Goal: Find specific page/section: Find specific page/section

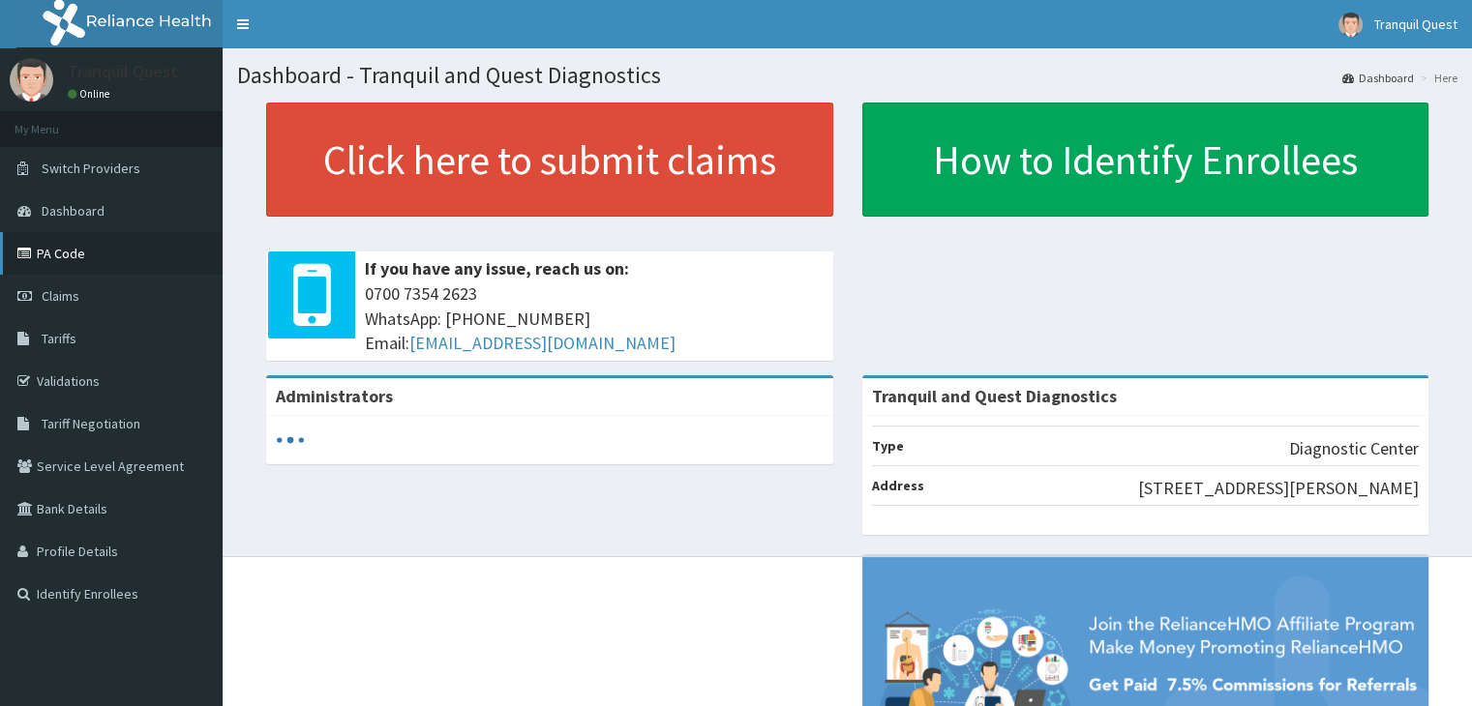
click at [76, 241] on link "PA Code" at bounding box center [111, 253] width 223 height 43
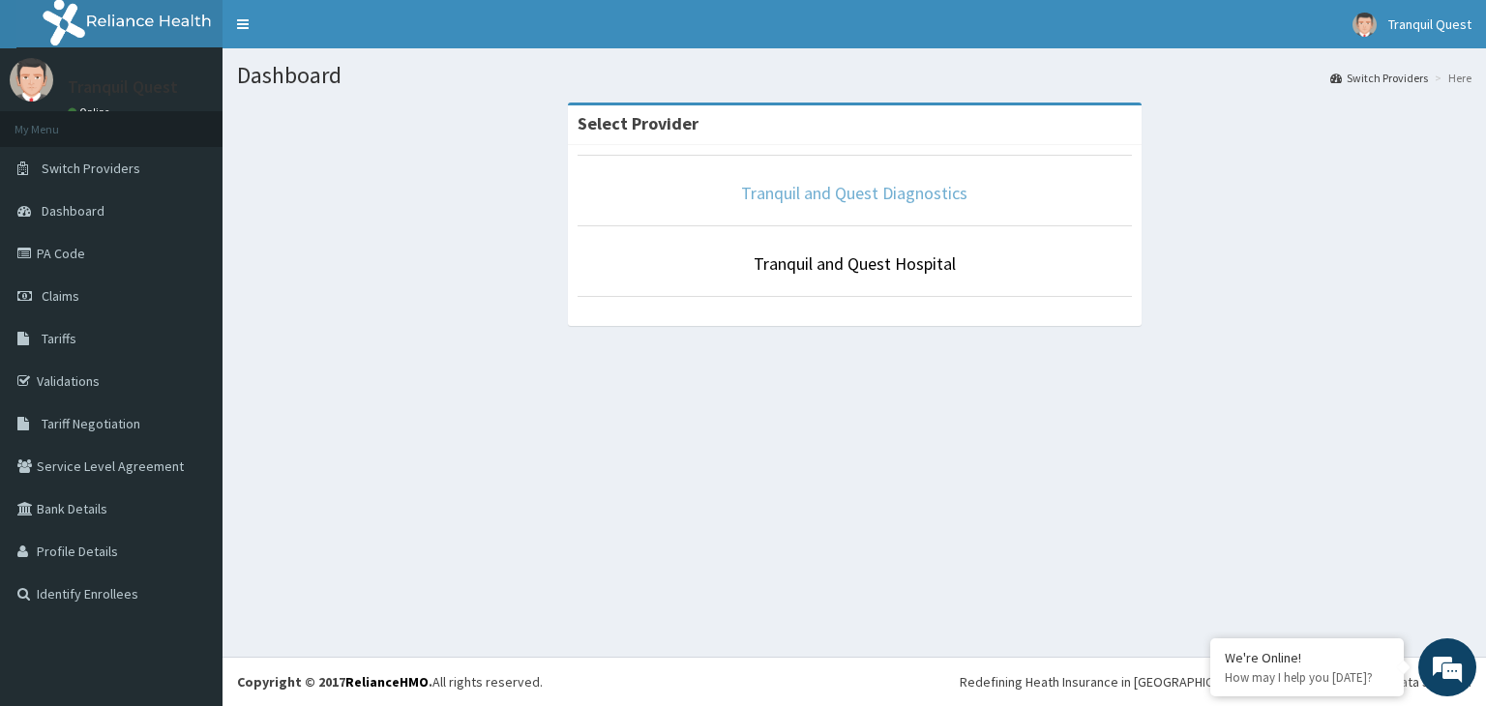
click at [766, 202] on link "Tranquil and Quest Diagnostics" at bounding box center [854, 193] width 226 height 22
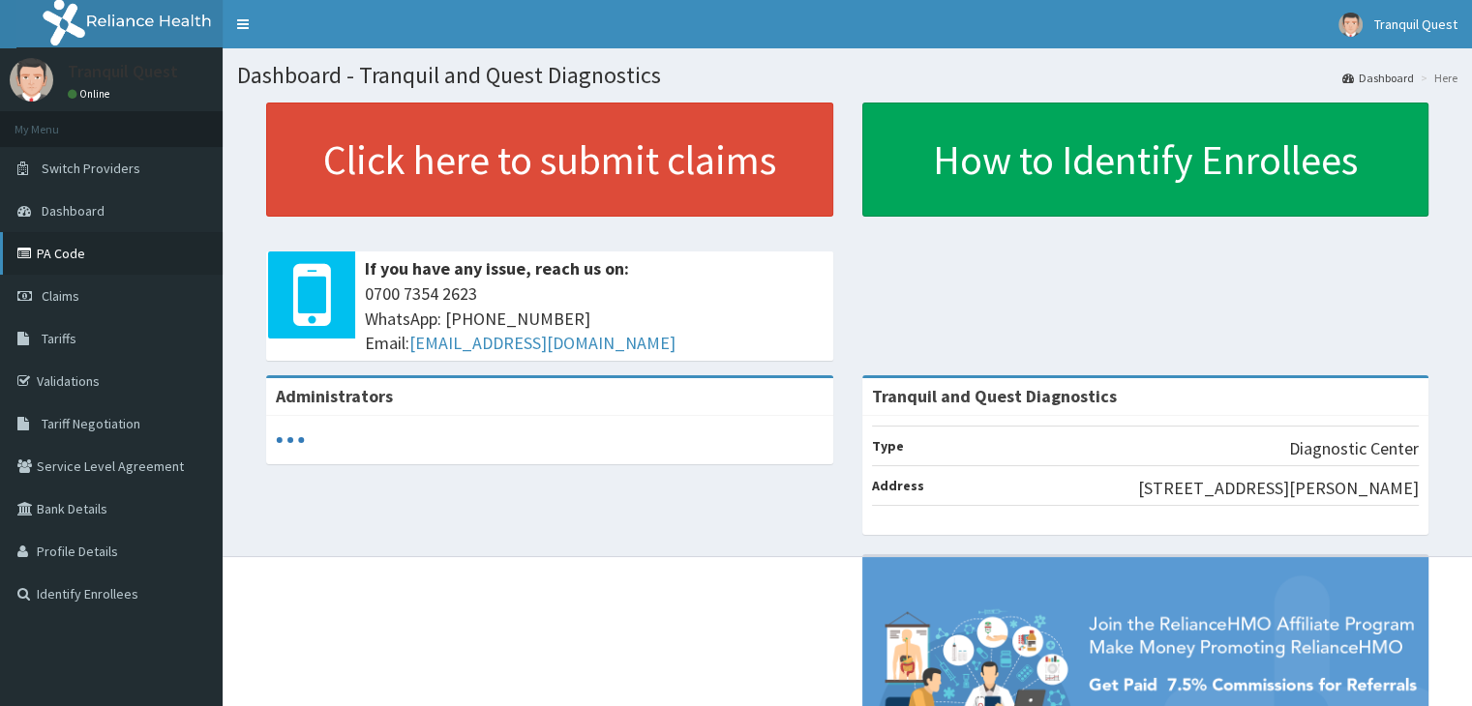
click at [72, 253] on link "PA Code" at bounding box center [111, 253] width 223 height 43
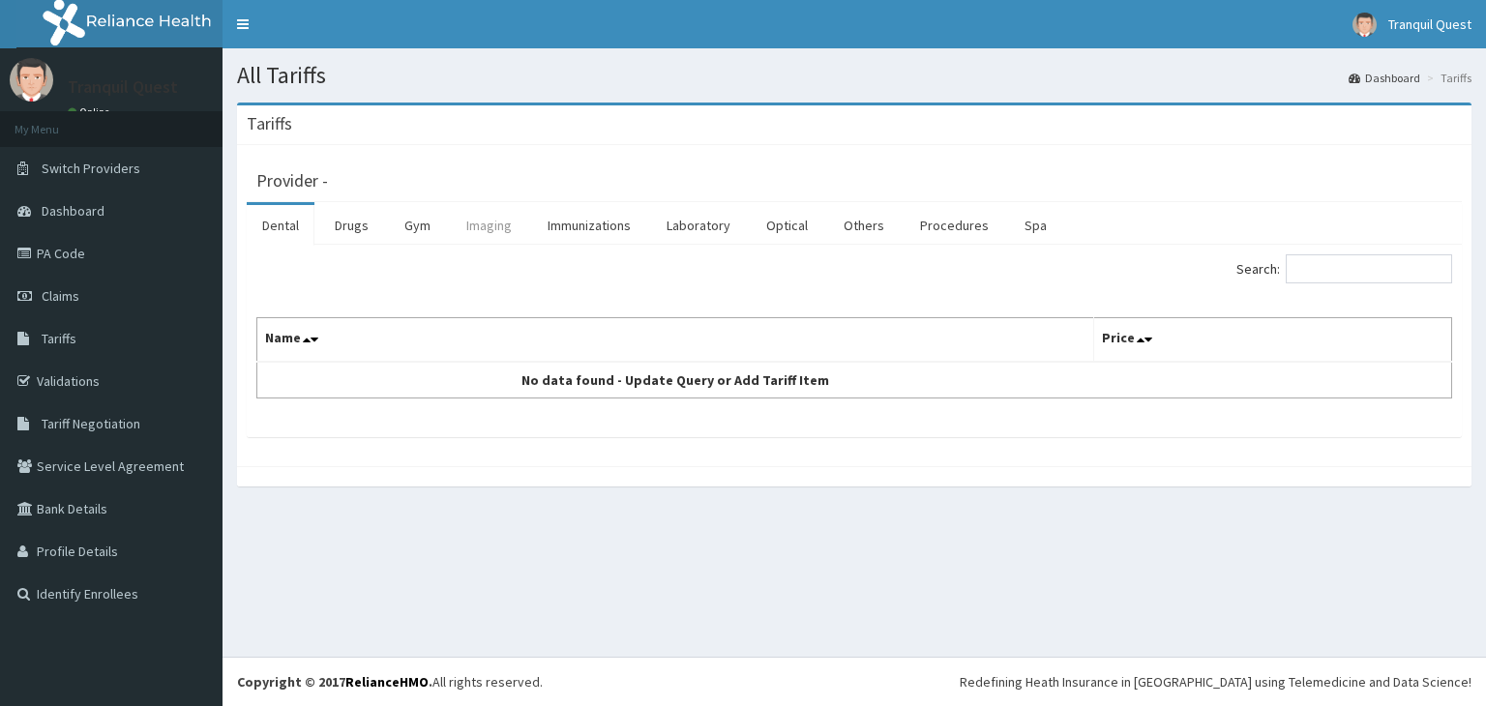
click at [476, 224] on link "Imaging" at bounding box center [489, 225] width 76 height 41
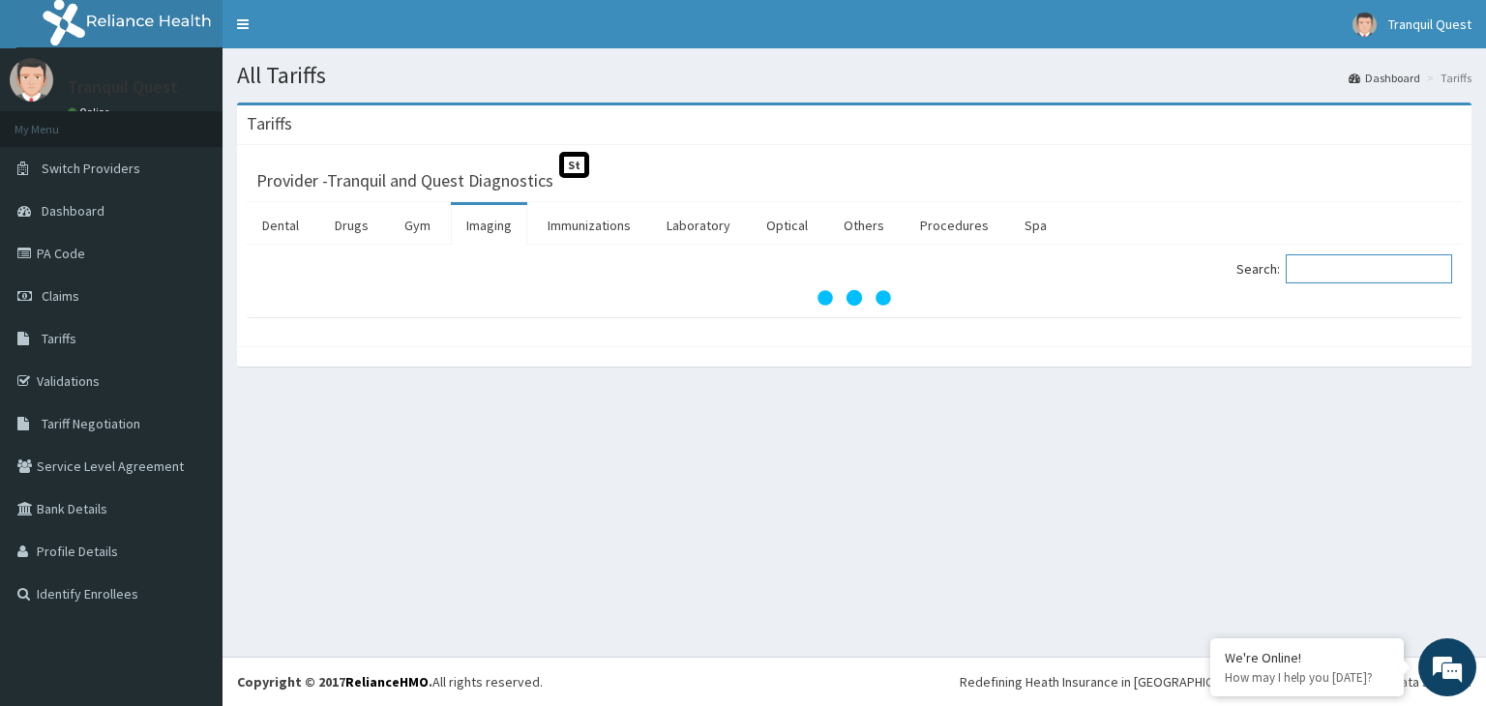
click at [1343, 271] on input "Search:" at bounding box center [1369, 268] width 166 height 29
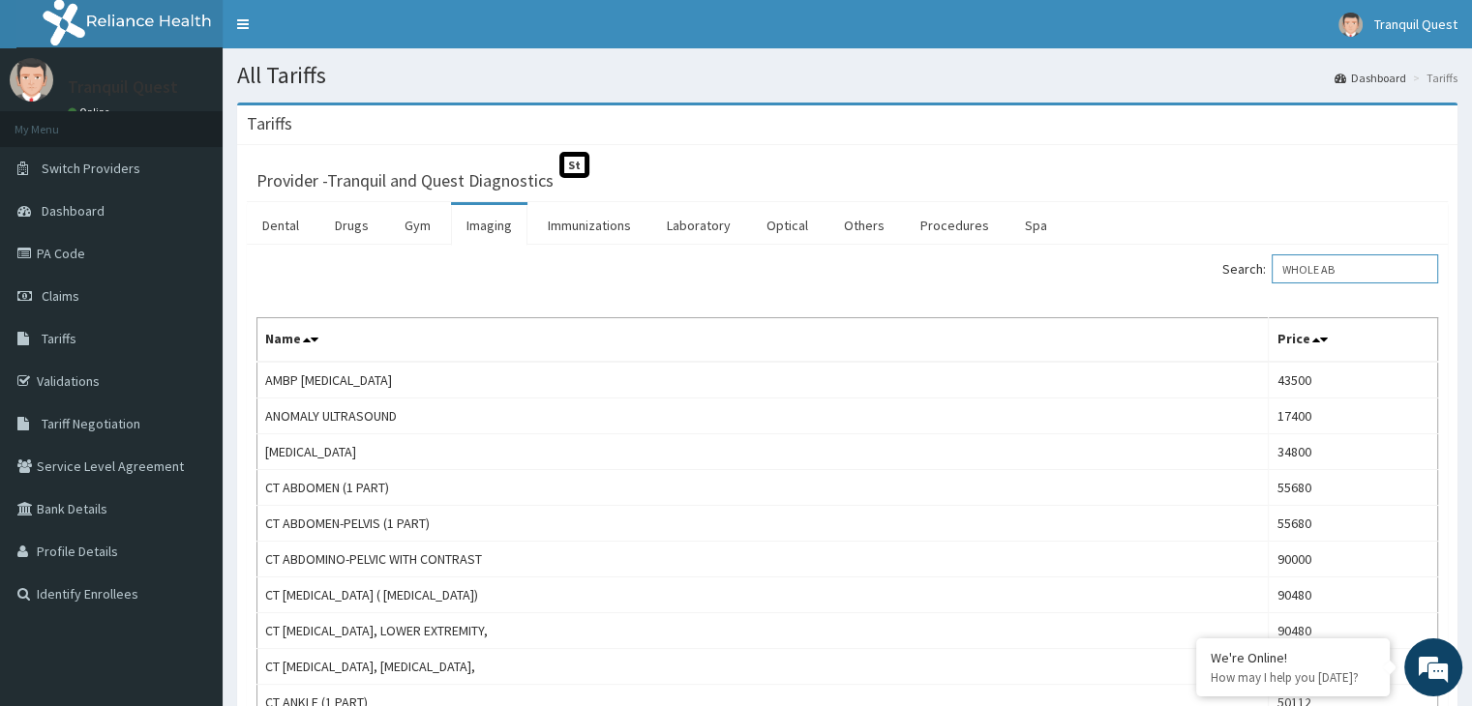
type input "WHOLE [GEOGRAPHIC_DATA]"
